Goal: Task Accomplishment & Management: Use online tool/utility

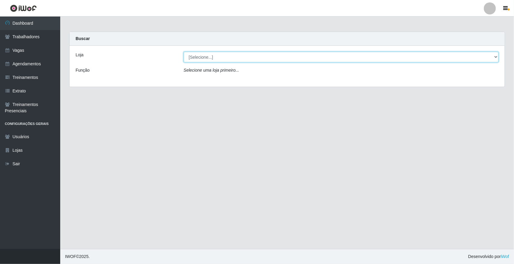
click at [493, 57] on select "[Selecione...] [GEOGRAPHIC_DATA]" at bounding box center [341, 57] width 315 height 11
select select "65"
click at [184, 52] on select "[Selecione...] [GEOGRAPHIC_DATA]" at bounding box center [341, 57] width 315 height 11
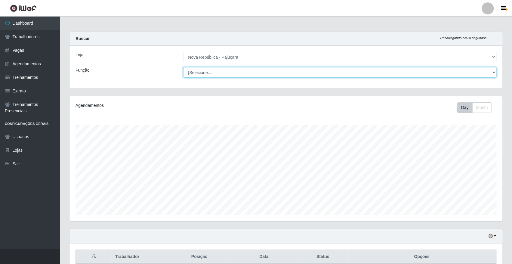
scroll to position [125, 433]
click at [494, 72] on select "[Selecione...] Balconista Operador de Caixa Repositor" at bounding box center [340, 72] width 314 height 11
click at [492, 71] on select "[Selecione...] Balconista Operador de Caixa Repositor" at bounding box center [340, 72] width 314 height 11
select select "22"
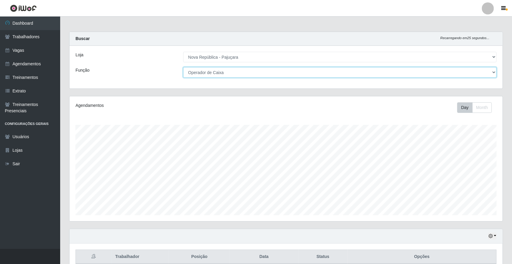
click at [183, 67] on select "[Selecione...] Balconista Operador de Caixa Repositor" at bounding box center [340, 72] width 314 height 11
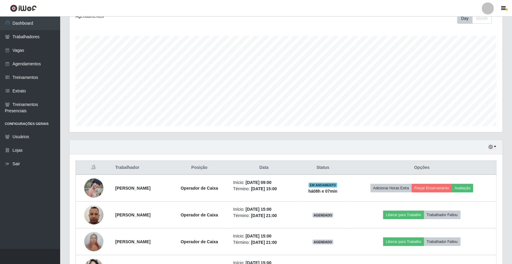
scroll to position [113, 0]
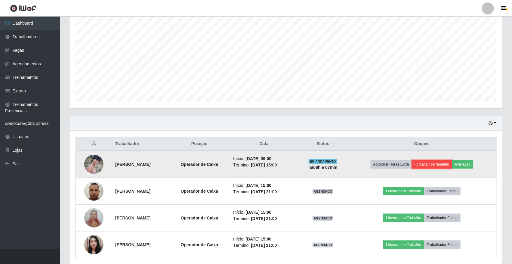
click at [443, 166] on button "Forçar Encerramento" at bounding box center [432, 164] width 40 height 8
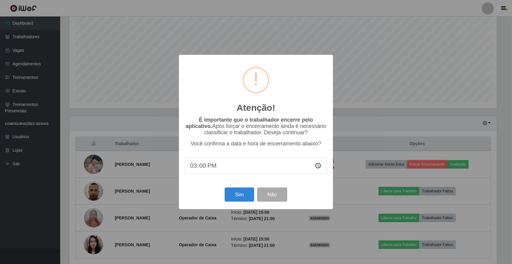
scroll to position [125, 429]
click at [247, 196] on button "Sim" at bounding box center [240, 194] width 29 height 14
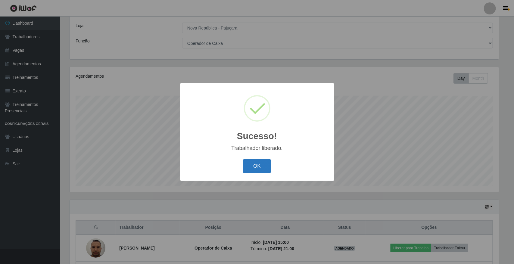
click at [253, 162] on button "OK" at bounding box center [257, 166] width 28 height 14
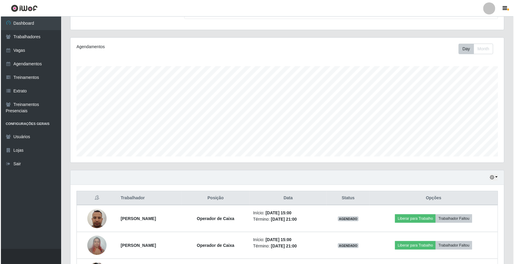
scroll to position [104, 0]
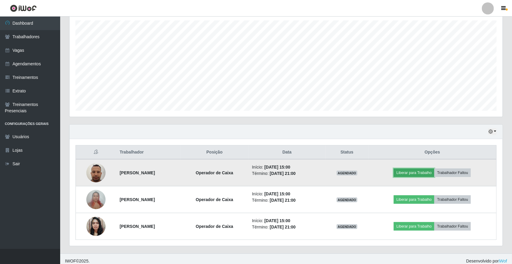
click at [416, 175] on button "Liberar para Trabalho" at bounding box center [414, 173] width 41 height 8
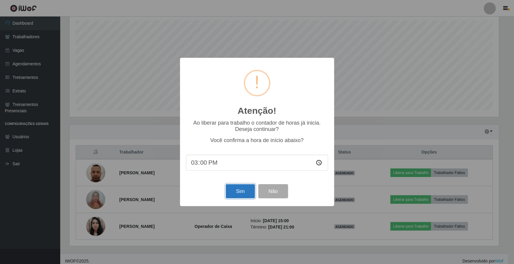
click at [241, 193] on button "Sim" at bounding box center [240, 191] width 29 height 14
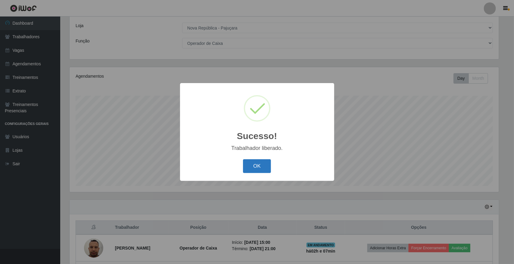
click at [254, 168] on button "OK" at bounding box center [257, 166] width 28 height 14
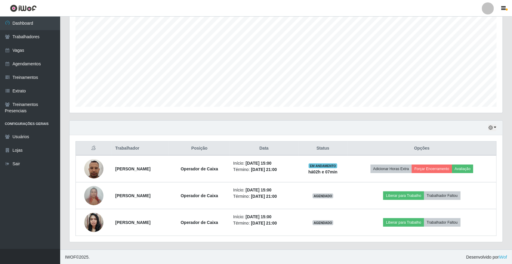
scroll to position [110, 0]
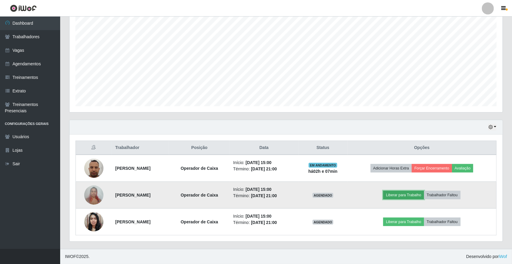
click at [412, 195] on button "Liberar para Trabalho" at bounding box center [403, 195] width 41 height 8
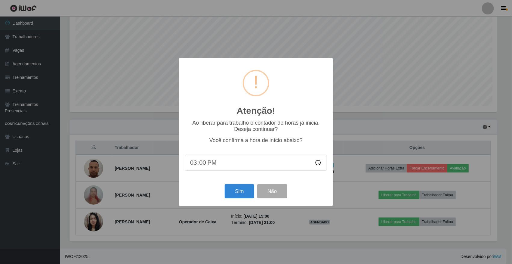
scroll to position [125, 429]
click at [237, 191] on button "Sim" at bounding box center [240, 191] width 29 height 14
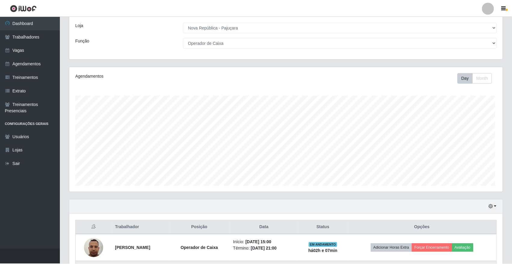
scroll to position [0, 0]
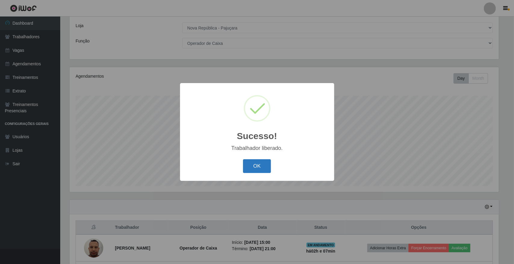
click at [248, 165] on button "OK" at bounding box center [257, 166] width 28 height 14
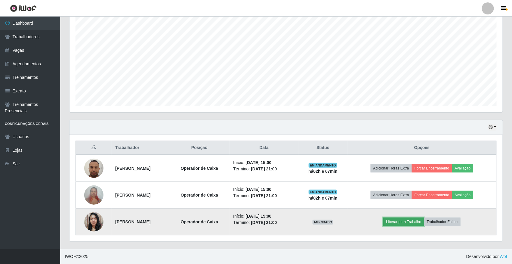
click at [414, 223] on button "Liberar para Trabalho" at bounding box center [403, 222] width 41 height 8
click at [401, 223] on button "Liberar para Trabalho" at bounding box center [403, 222] width 41 height 8
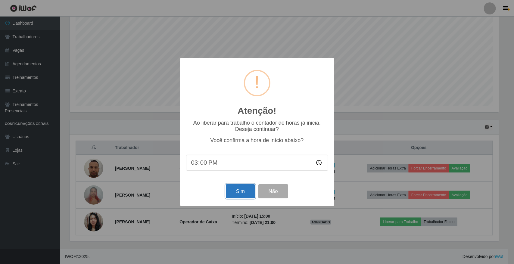
click at [246, 192] on button "Sim" at bounding box center [240, 191] width 29 height 14
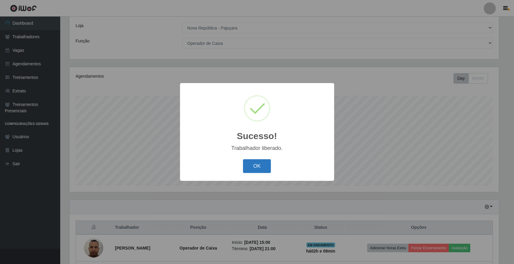
click at [250, 171] on button "OK" at bounding box center [257, 166] width 28 height 14
